Goal: Check status: Check status

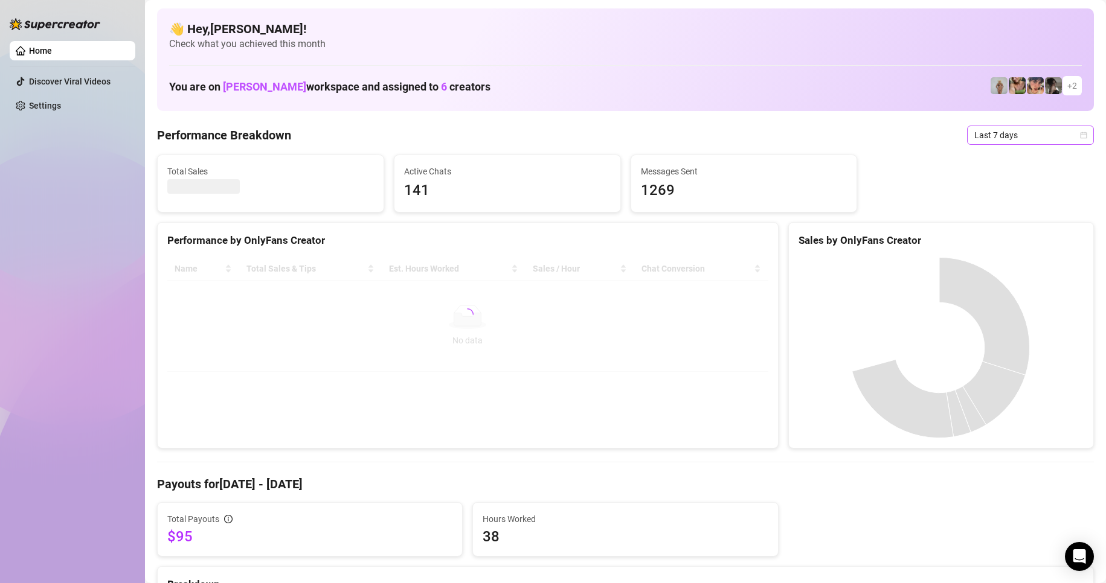
click at [1003, 133] on span "Last 7 days" at bounding box center [1030, 135] width 112 height 18
click at [1000, 237] on div "Custom date" at bounding box center [1019, 236] width 107 height 13
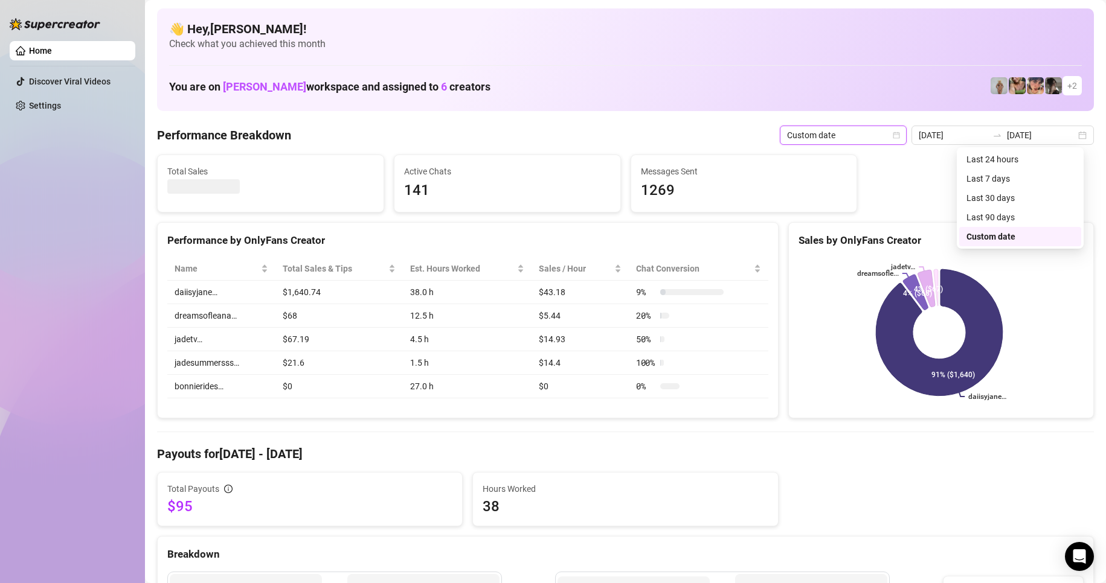
type input "[DATE]"
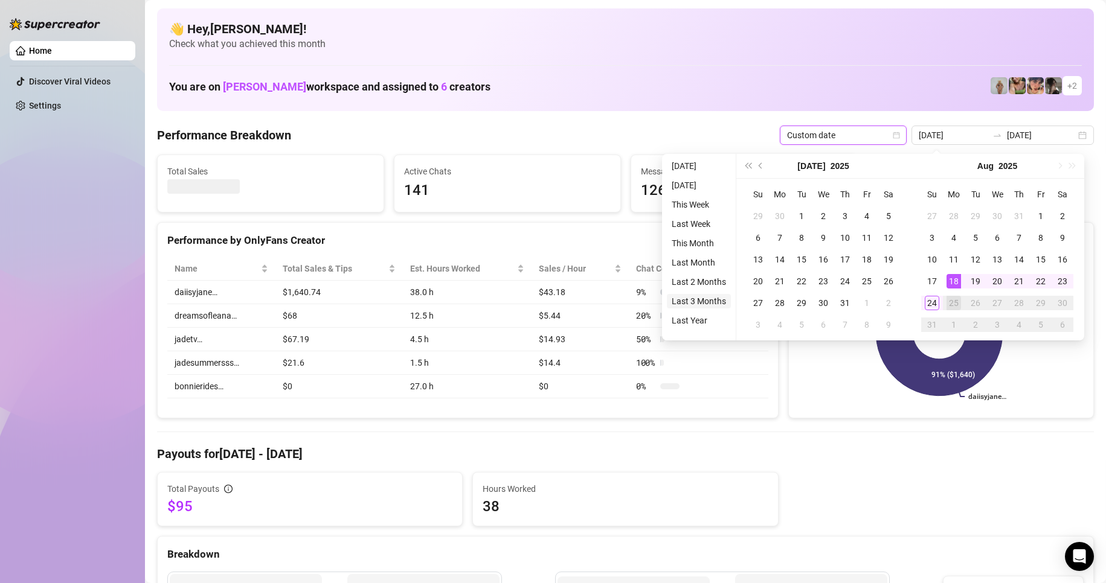
type input "[DATE]"
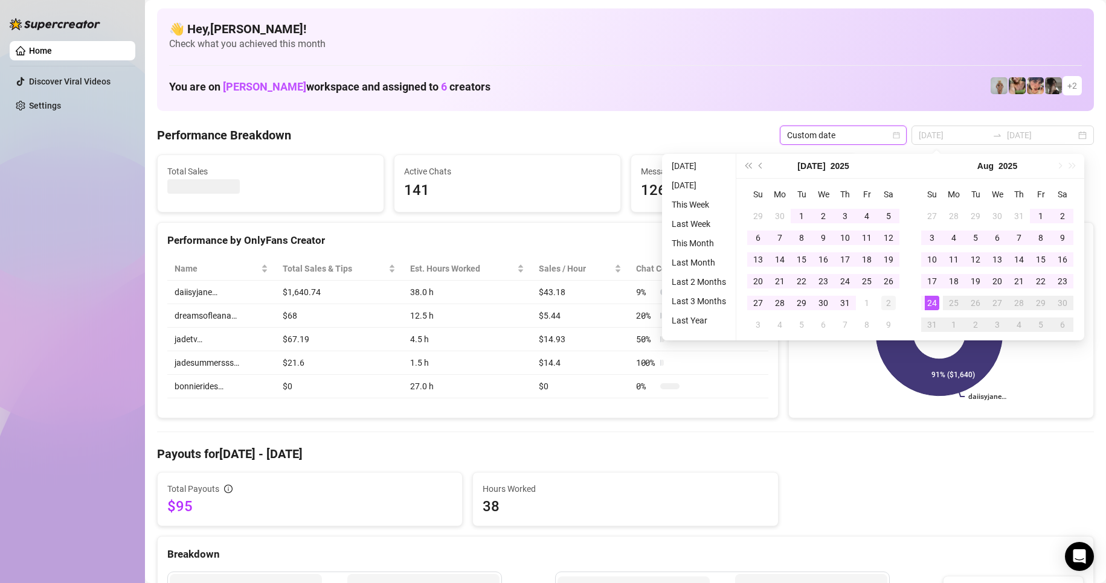
type input "[DATE]"
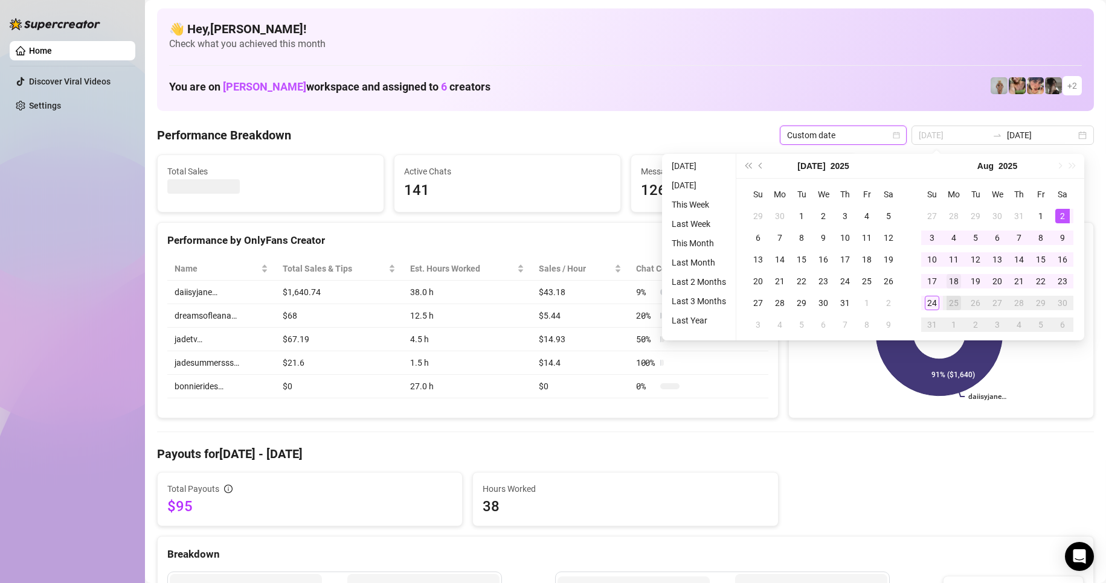
type input "[DATE]"
click at [945, 286] on td "18" at bounding box center [954, 282] width 22 height 22
type input "[DATE]"
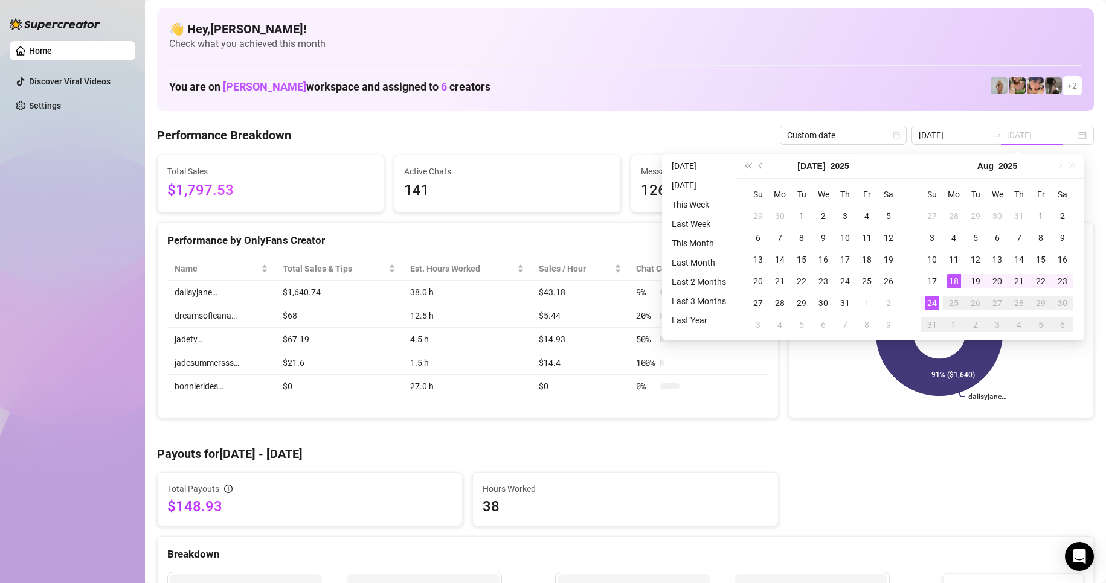
click at [937, 306] on div "24" at bounding box center [932, 303] width 14 height 14
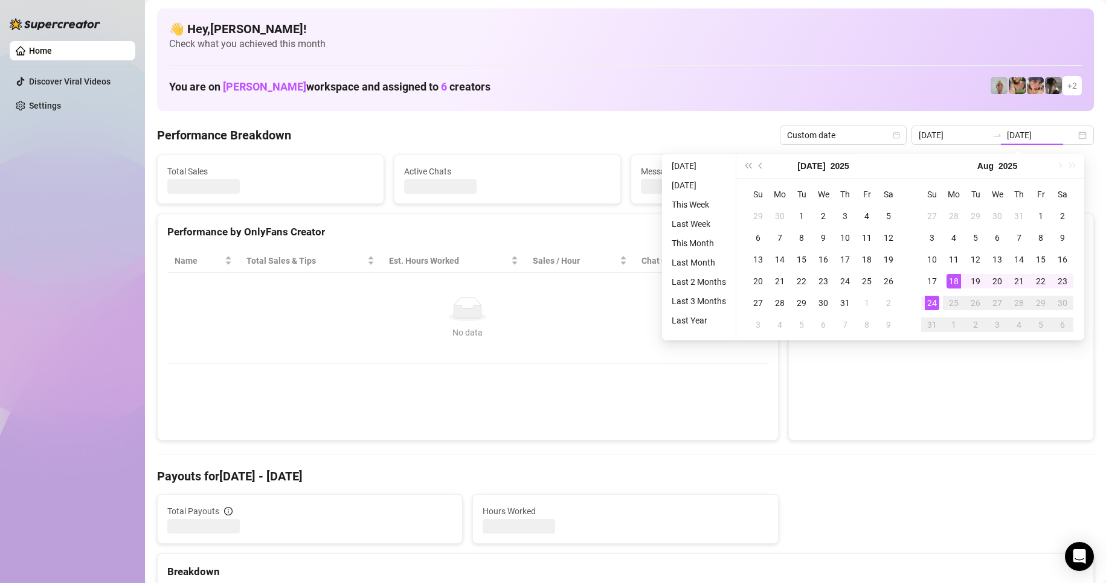
type input "[DATE]"
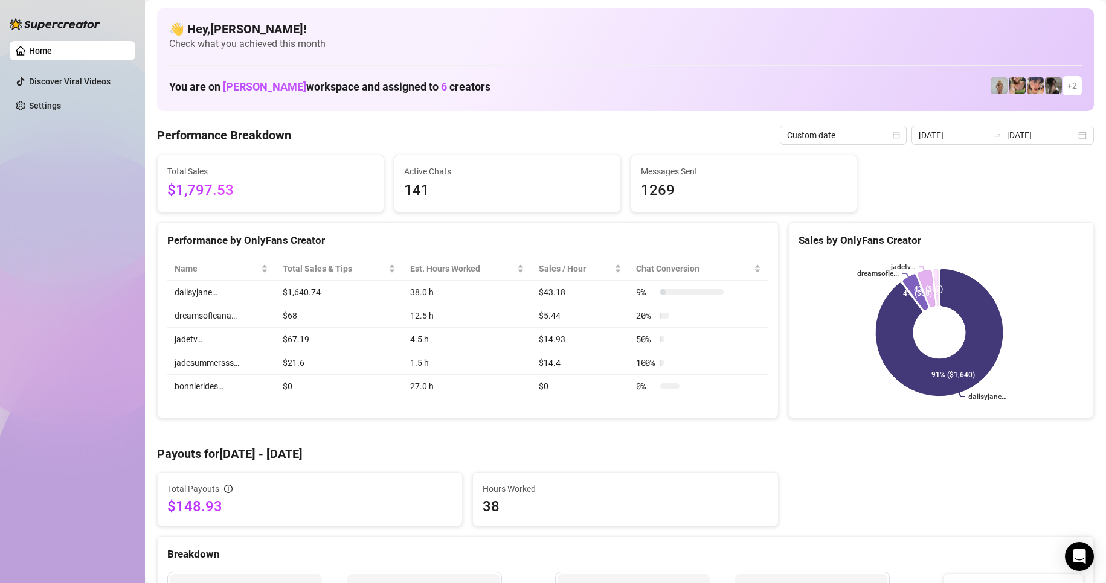
click at [495, 511] on span "38" at bounding box center [625, 506] width 285 height 19
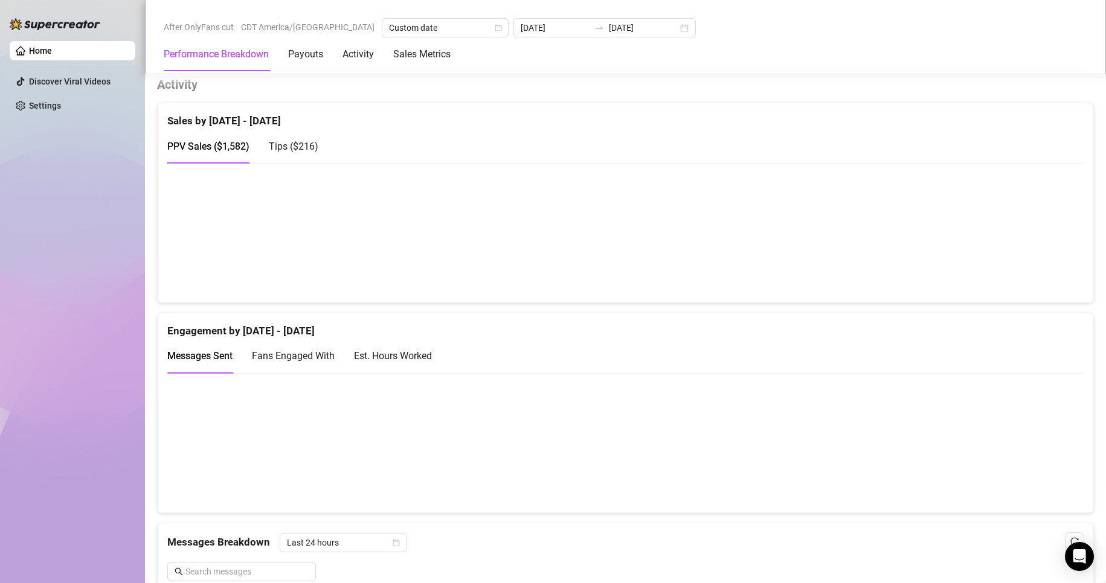
scroll to position [604, 0]
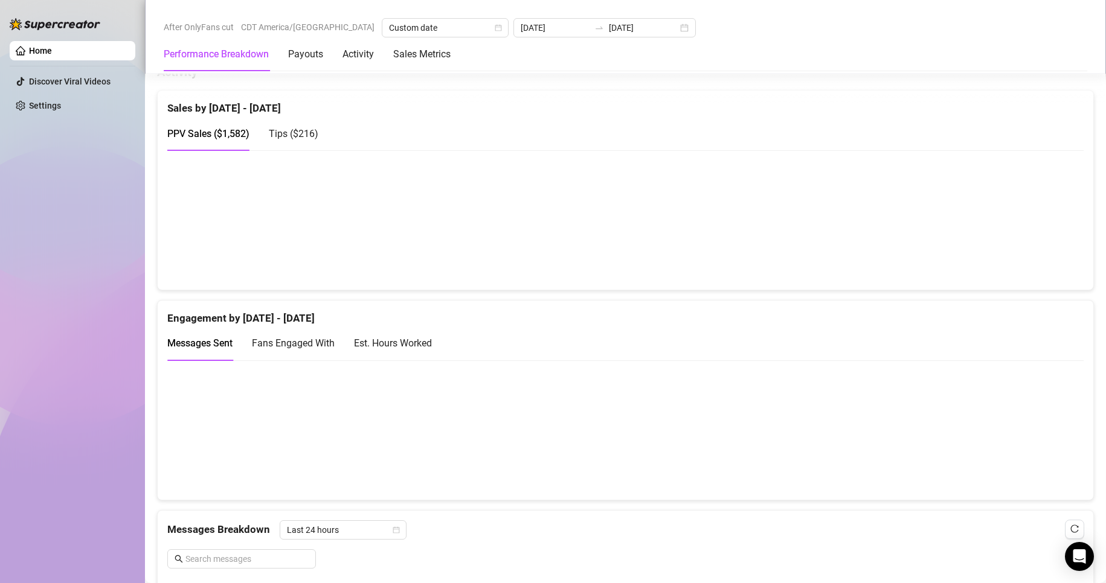
click at [391, 349] on div "Est. Hours Worked" at bounding box center [393, 343] width 78 height 15
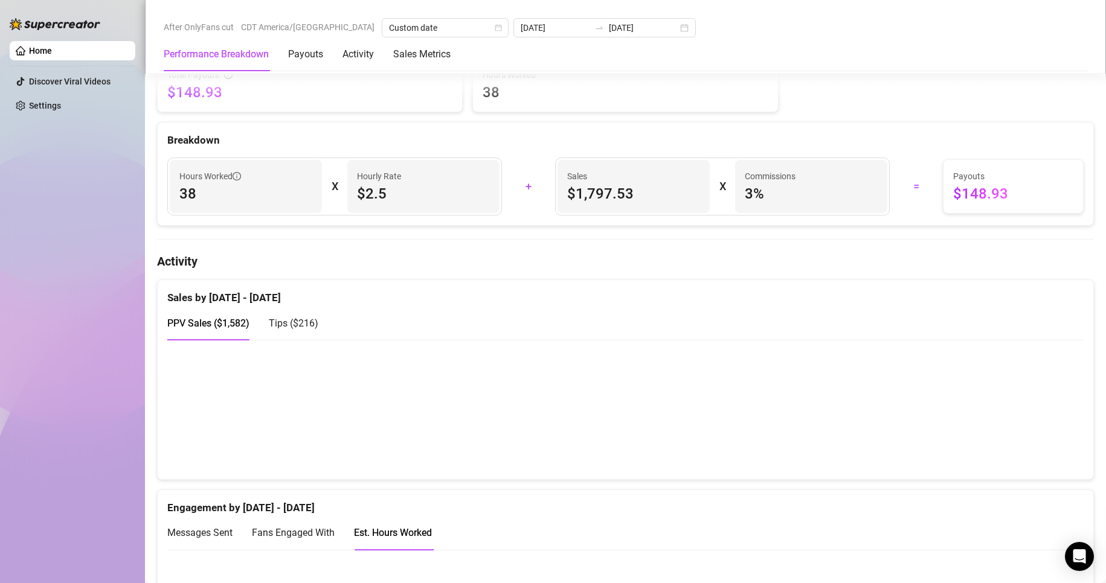
scroll to position [242, 0]
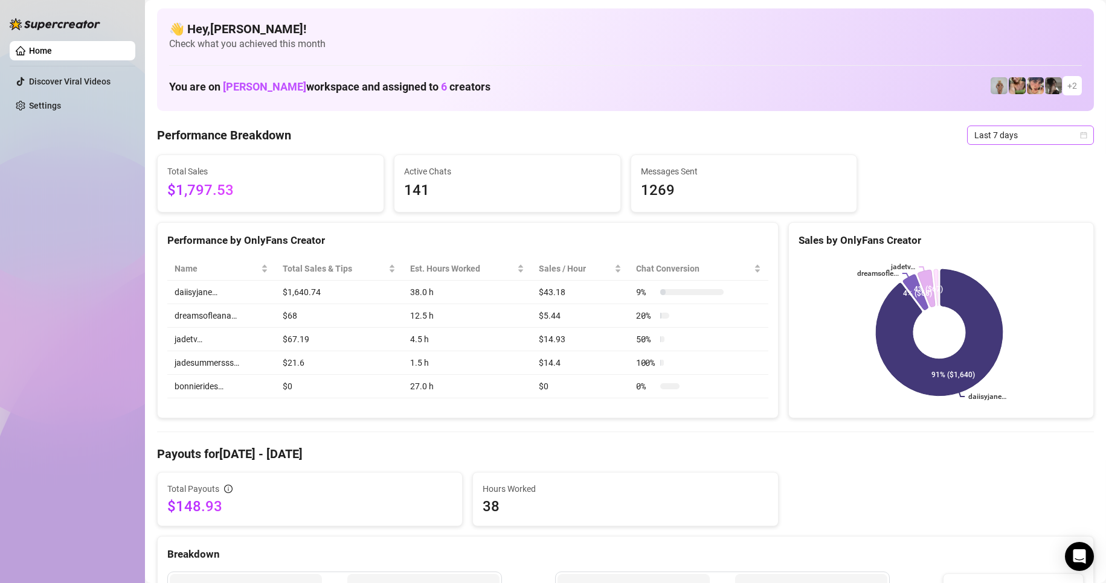
click at [1031, 131] on span "Last 7 days" at bounding box center [1030, 135] width 112 height 18
click at [999, 237] on div "Custom date" at bounding box center [1019, 236] width 107 height 13
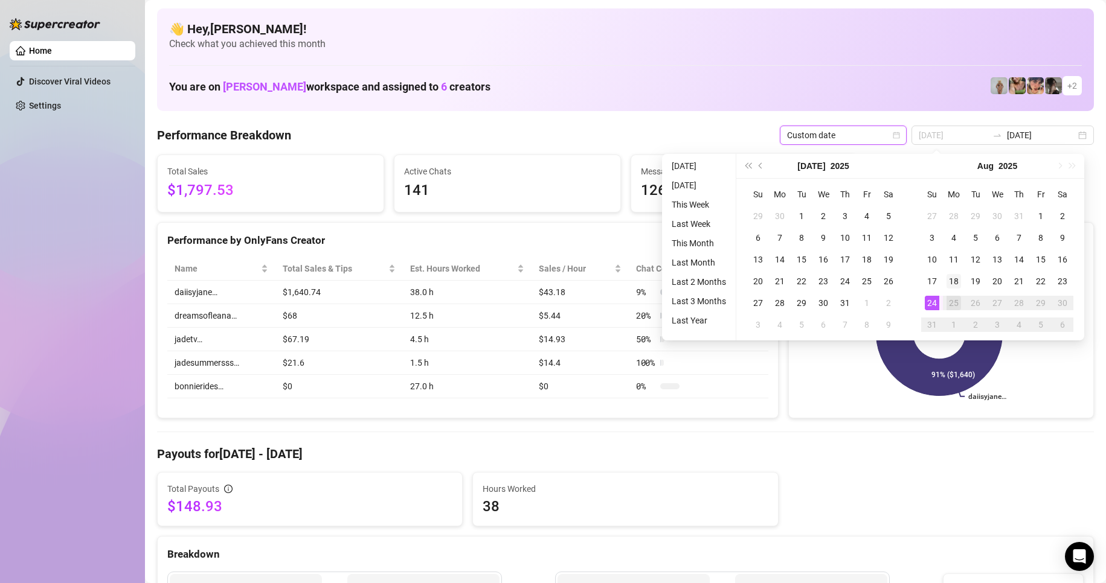
type input "[DATE]"
click at [949, 278] on div "18" at bounding box center [953, 281] width 14 height 14
type input "[DATE]"
click at [933, 300] on div "24" at bounding box center [932, 303] width 14 height 14
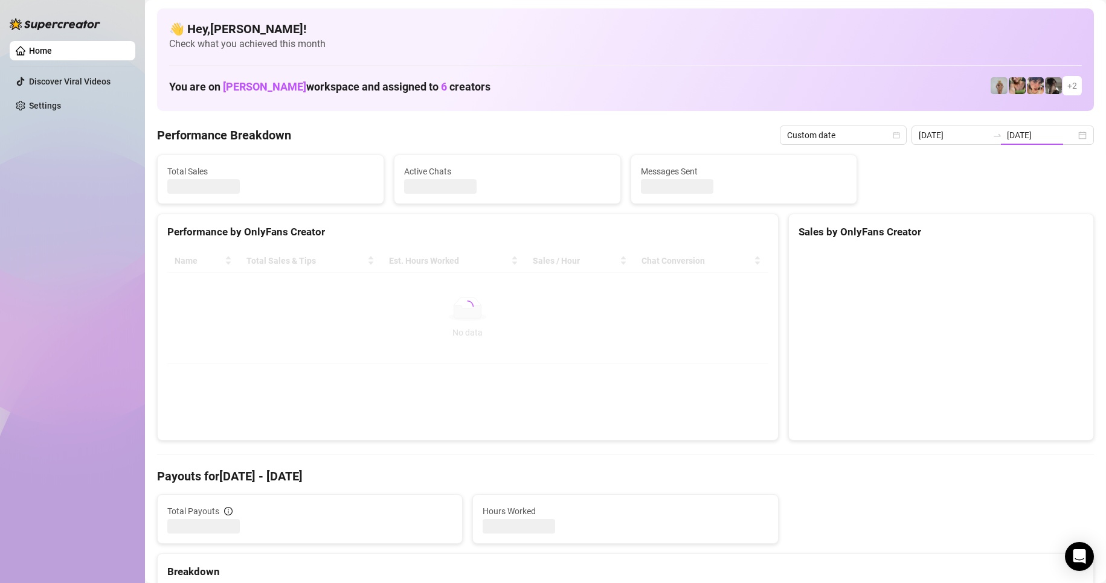
type input "[DATE]"
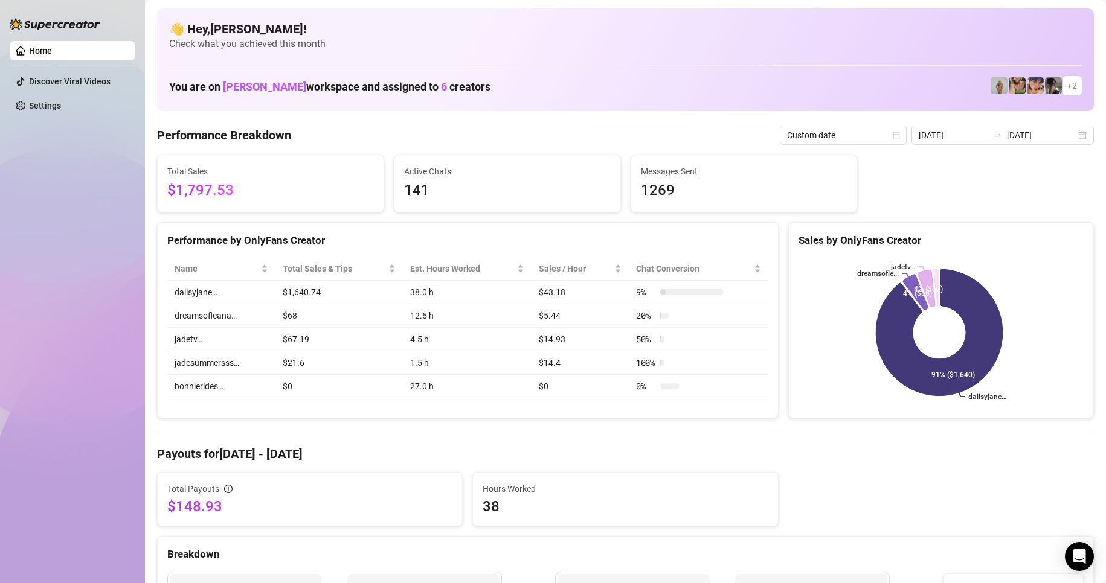
click at [858, 507] on div "Total Payouts $148.93 Hours Worked 38" at bounding box center [625, 499] width 946 height 54
